Goal: Find specific page/section: Find specific page/section

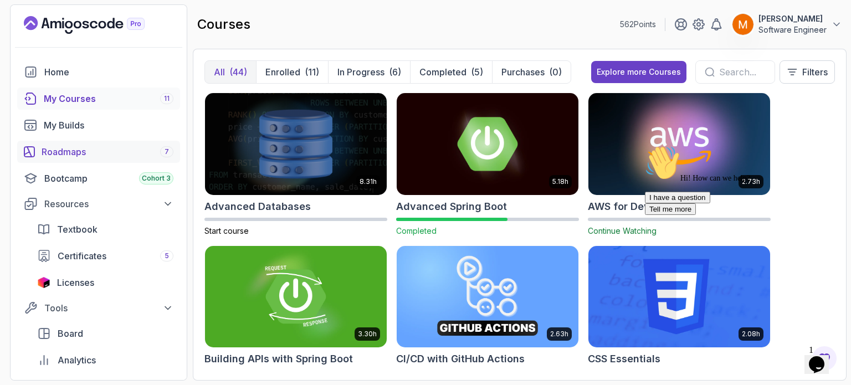
click at [95, 151] on div "Roadmaps 7" at bounding box center [108, 151] width 132 height 13
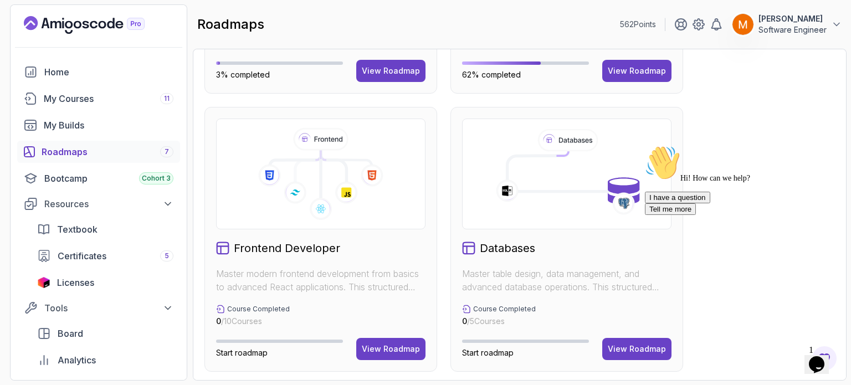
scroll to position [517, 0]
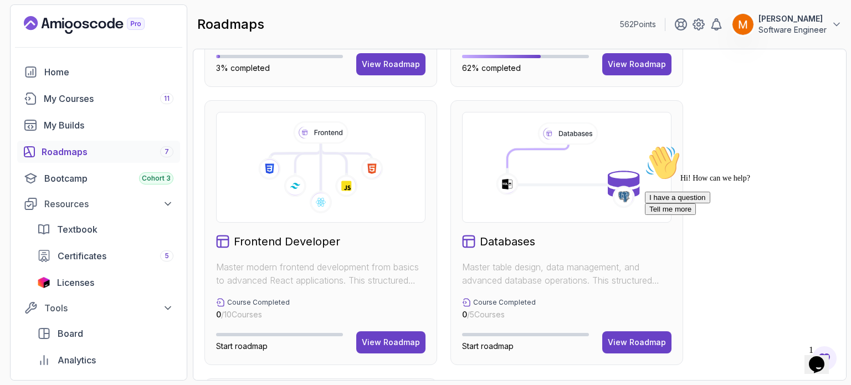
click at [652, 331] on div "Hi! How can we help? I have a question Tell me more" at bounding box center [740, 238] width 191 height 186
click at [650, 339] on div "View Roadmap" at bounding box center [637, 342] width 58 height 11
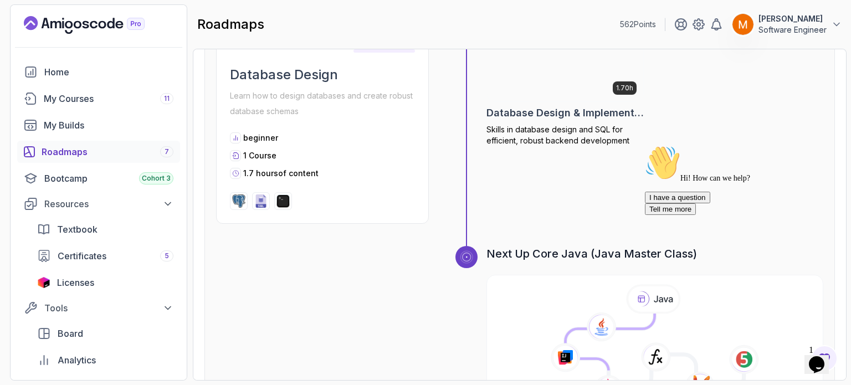
scroll to position [1351, 0]
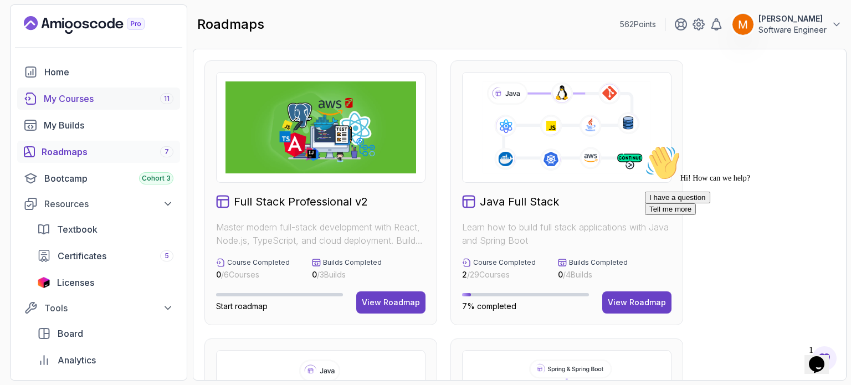
click at [100, 104] on div "My Courses 11" at bounding box center [109, 98] width 130 height 13
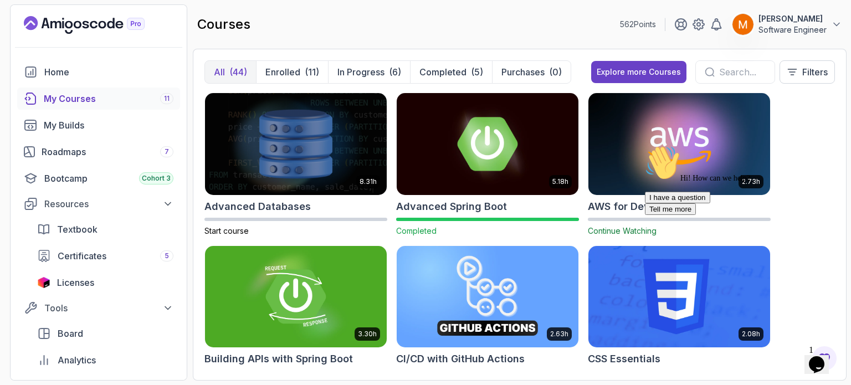
click at [645, 145] on icon "Chat attention grabber" at bounding box center [645, 145] width 0 height 0
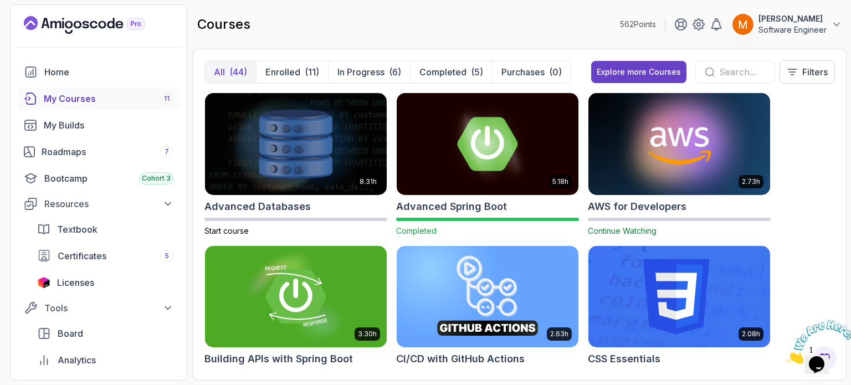
click at [787, 356] on icon "Close" at bounding box center [787, 360] width 0 height 9
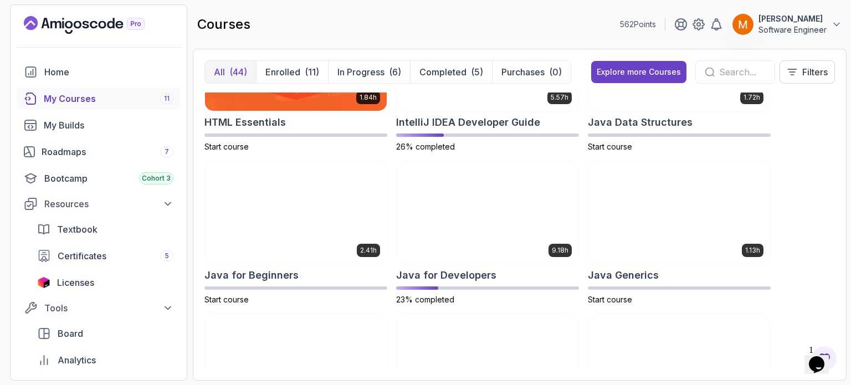
scroll to position [696, 0]
